Goal: Navigation & Orientation: Find specific page/section

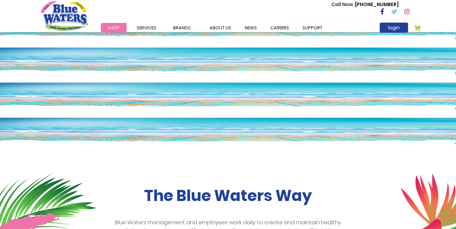
scroll to position [23, 0]
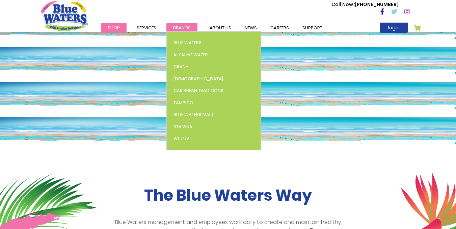
click at [184, 23] on link "Brands" at bounding box center [181, 28] width 31 height 10
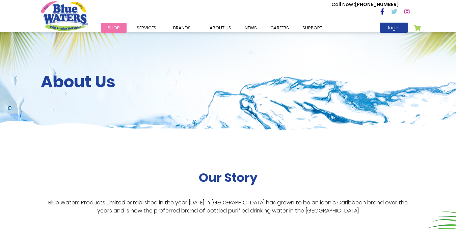
scroll to position [775, 0]
